Goal: Find specific fact: Find specific fact

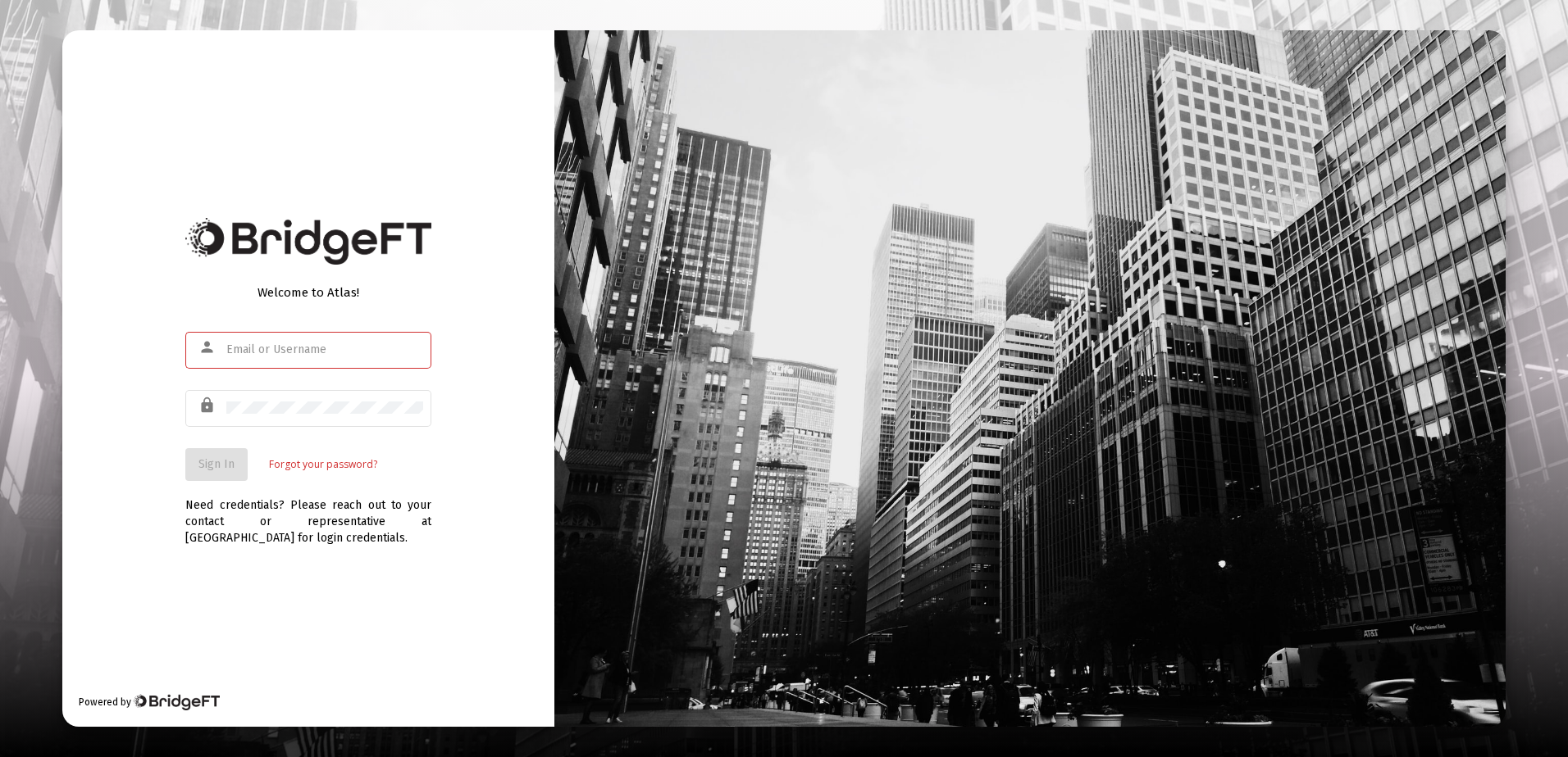
click at [385, 288] on div "Welcome to Atlas!" at bounding box center [308, 292] width 246 height 16
click at [276, 361] on div at bounding box center [325, 349] width 197 height 40
click at [235, 380] on div "person" at bounding box center [308, 358] width 246 height 52
click at [236, 336] on div at bounding box center [325, 349] width 197 height 40
click at [206, 296] on div "Welcome to Atlas!" at bounding box center [308, 292] width 246 height 16
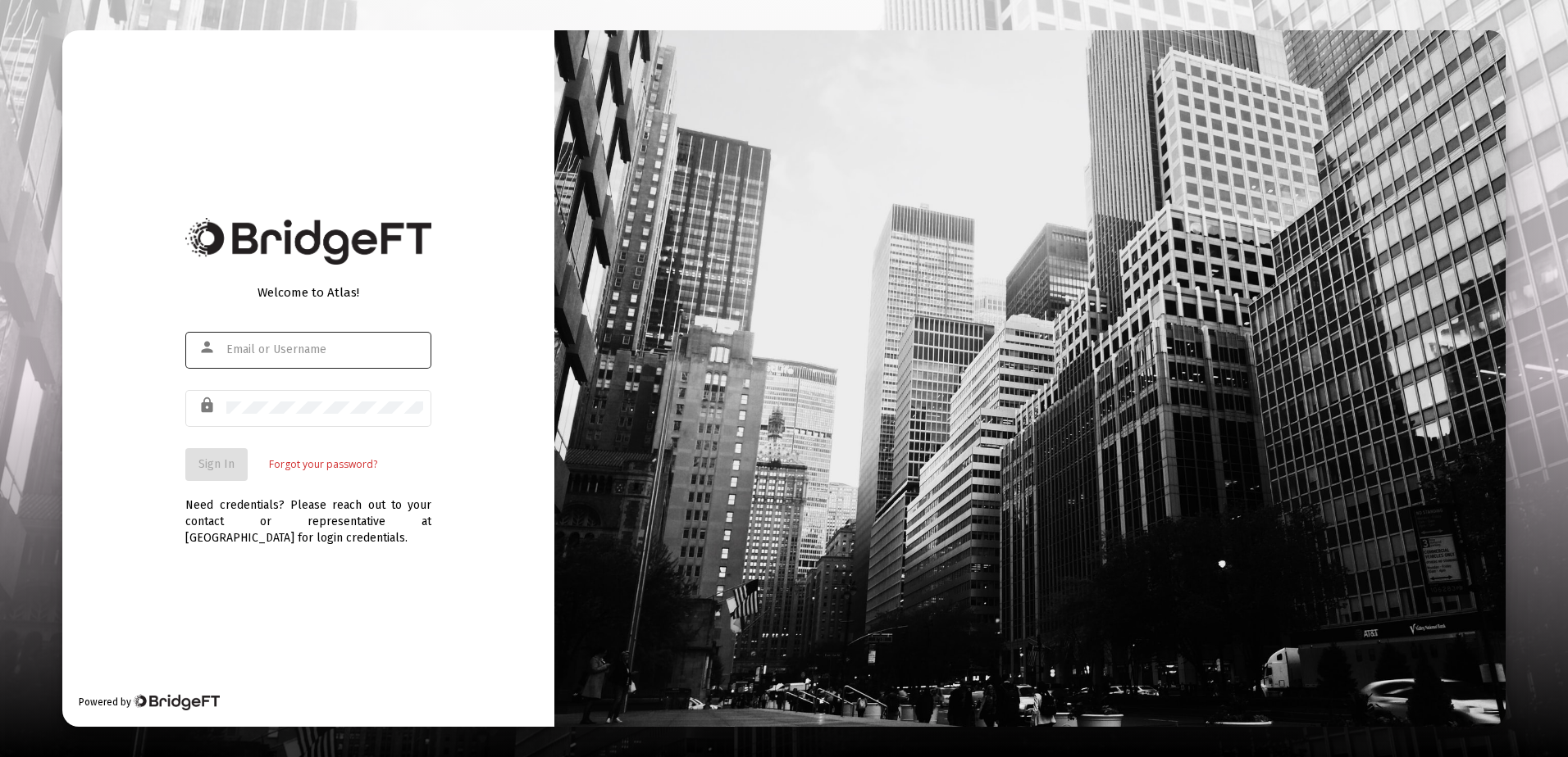
click at [239, 346] on input "text" at bounding box center [325, 349] width 197 height 13
click at [337, 370] on div "person" at bounding box center [308, 358] width 246 height 52
click at [329, 353] on input "text" at bounding box center [325, 349] width 197 height 13
paste input "[PERSON_NAME][EMAIL_ADDRESS][DOMAIN_NAME]"
type input "[PERSON_NAME][EMAIL_ADDRESS][DOMAIN_NAME]"
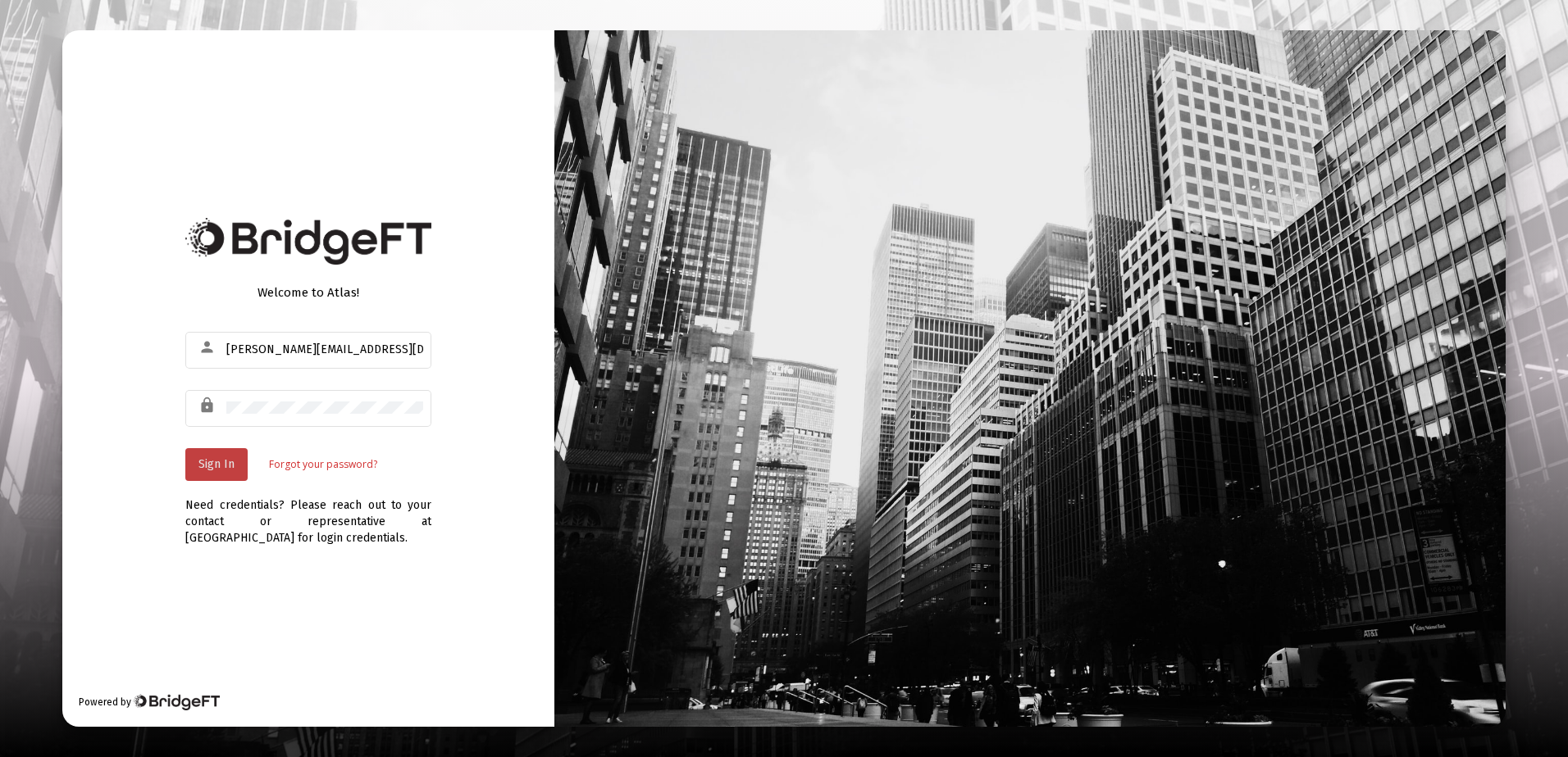
click at [216, 456] on button "Sign In" at bounding box center [216, 464] width 63 height 33
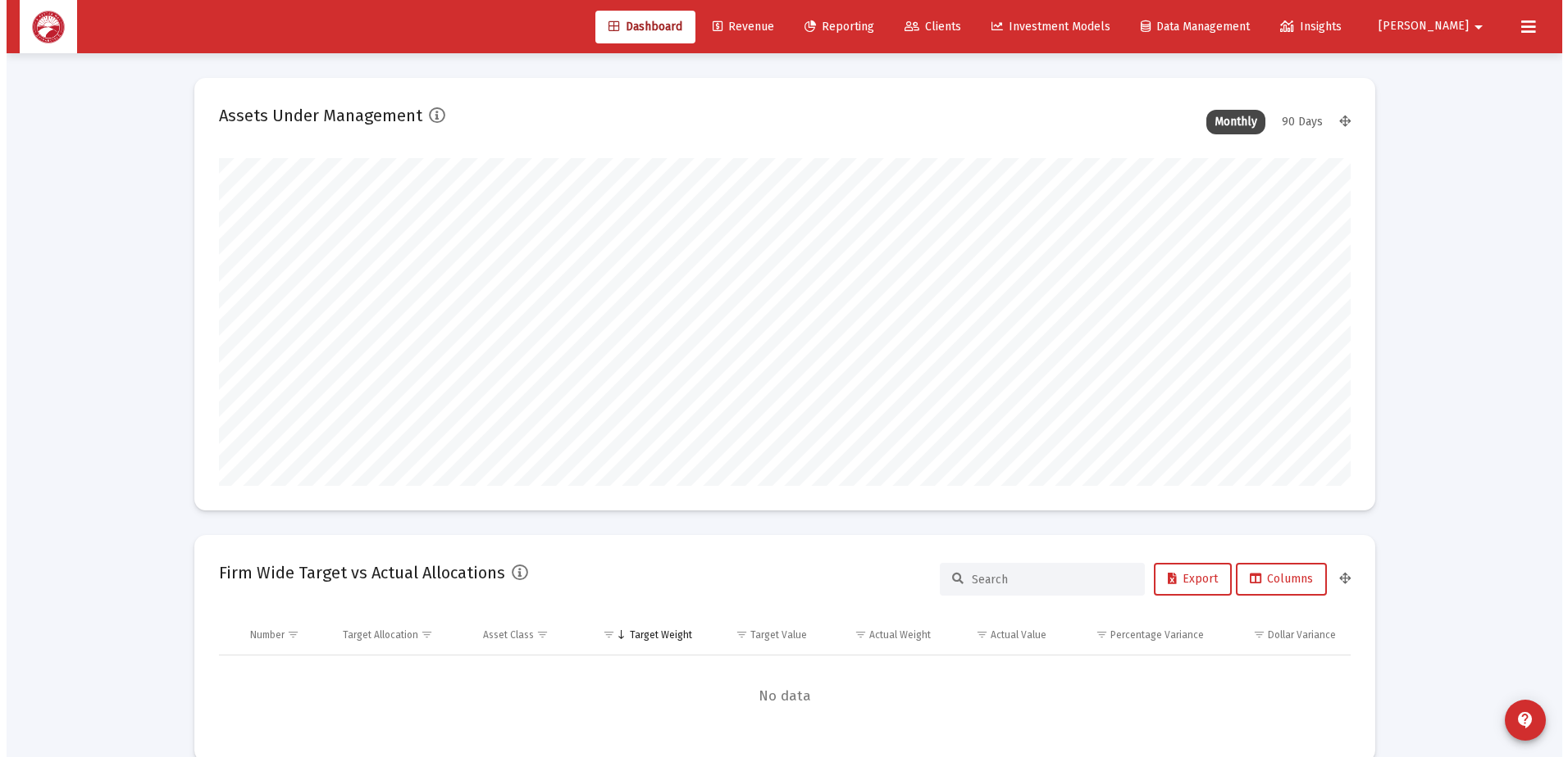
scroll to position [328, 609]
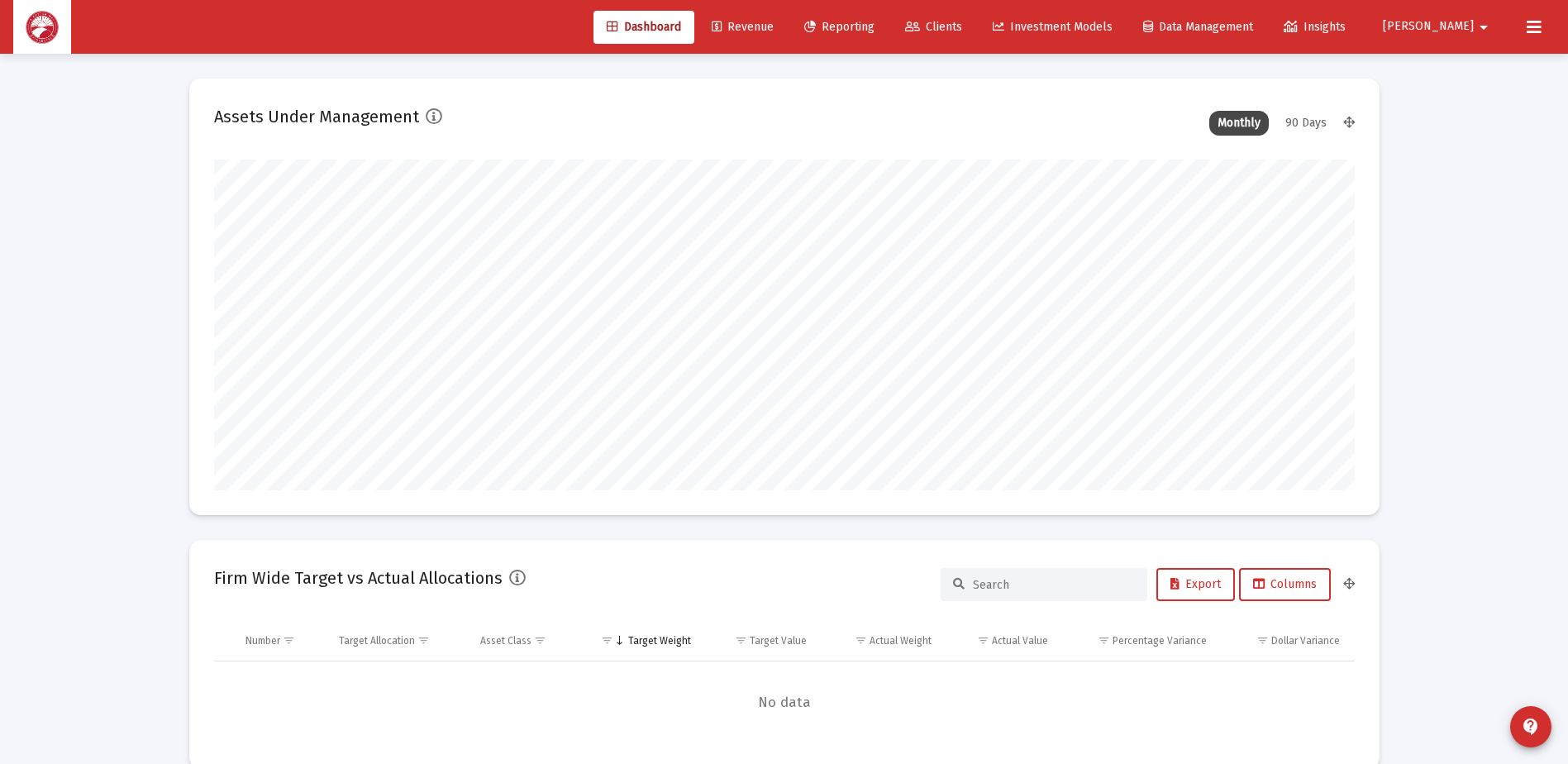
click at [962, 30] on span "Clients" at bounding box center [934, 27] width 57 height 14
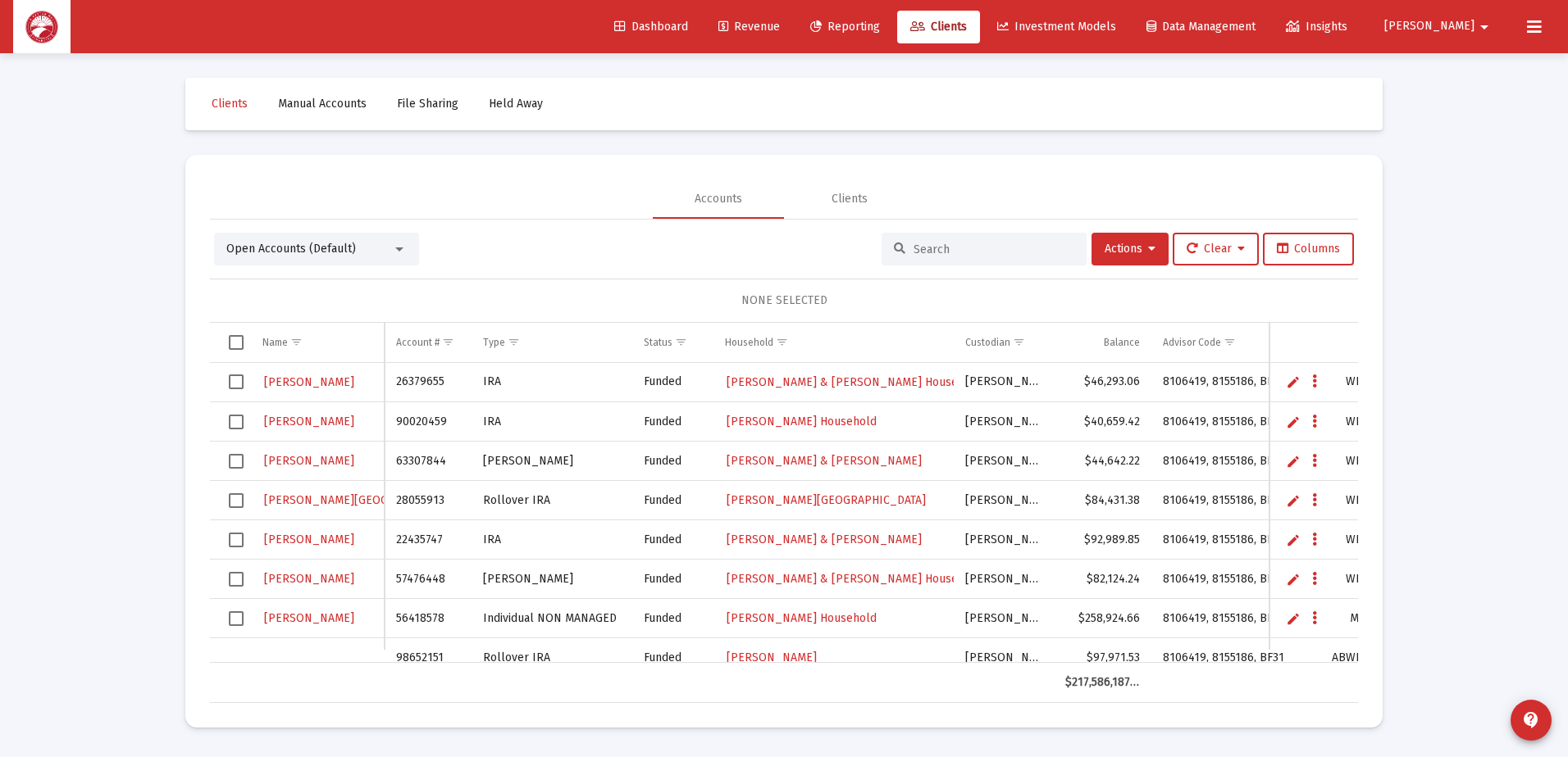
click at [956, 243] on input at bounding box center [994, 250] width 161 height 14
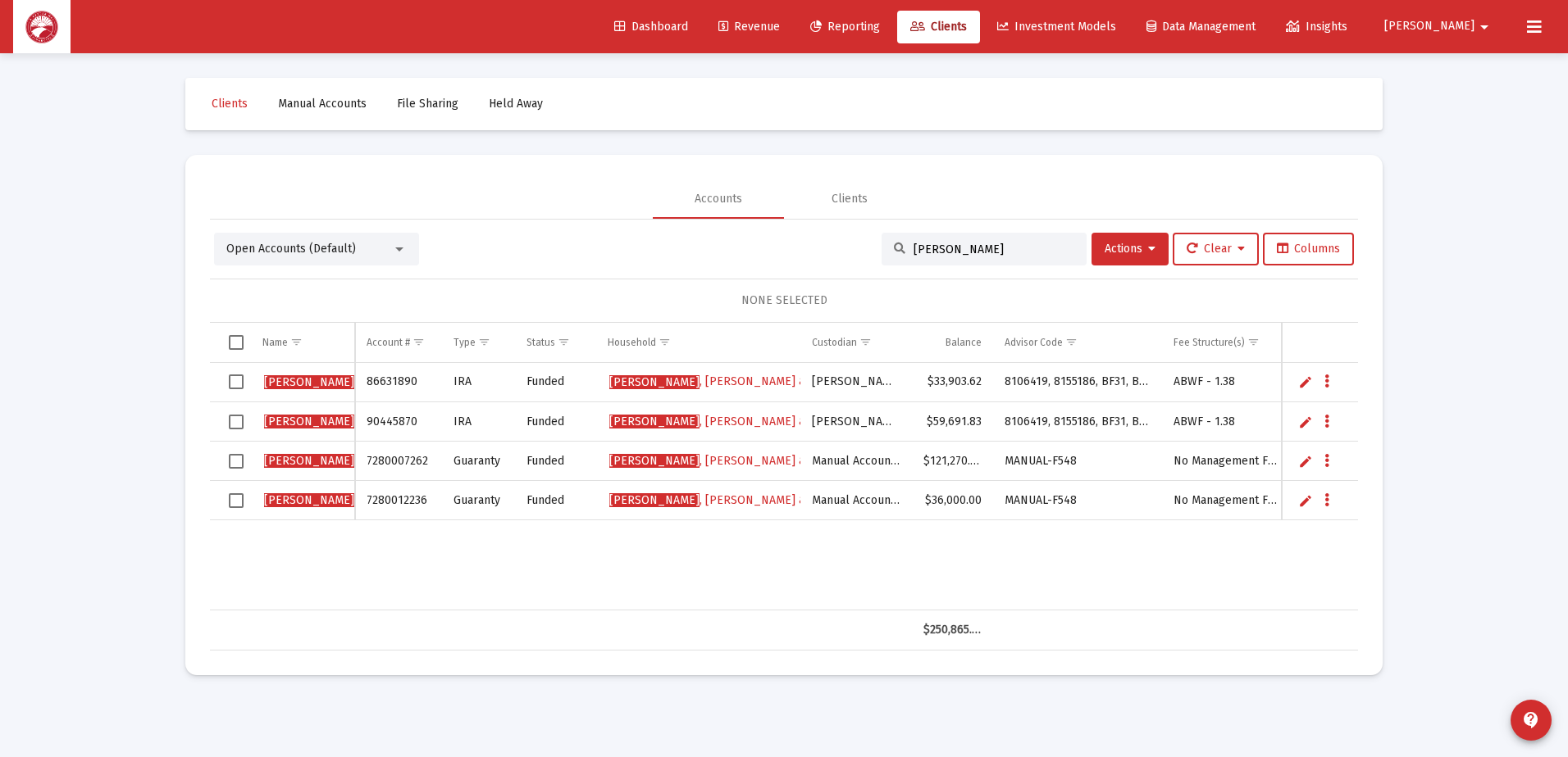
type input "[PERSON_NAME]"
drag, startPoint x: 414, startPoint y: 384, endPoint x: 367, endPoint y: 381, distance: 47.1
click at [367, 381] on td "86631890" at bounding box center [398, 383] width 87 height 39
copy td "86631890"
